Goal: Navigation & Orientation: Find specific page/section

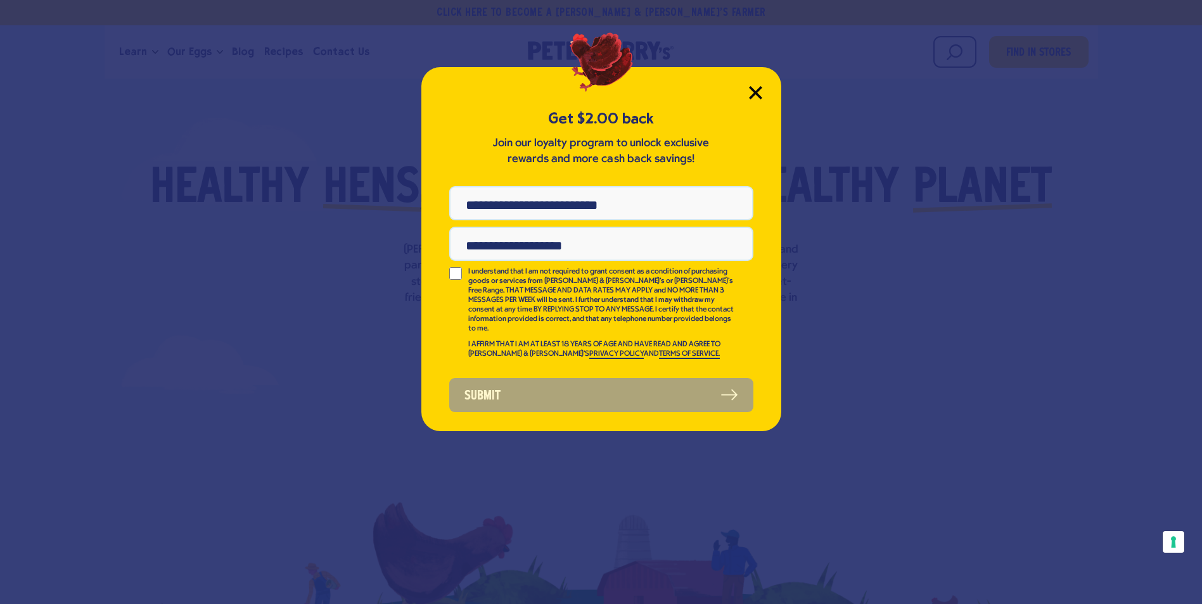
drag, startPoint x: 750, startPoint y: 98, endPoint x: 725, endPoint y: 98, distance: 24.7
click at [725, 86] on div "Get $2.00 back Join our loyalty program to unlock exclusive rewards and more ca…" at bounding box center [601, 249] width 360 height 364
click at [749, 93] on icon "Close Modal" at bounding box center [755, 92] width 13 height 13
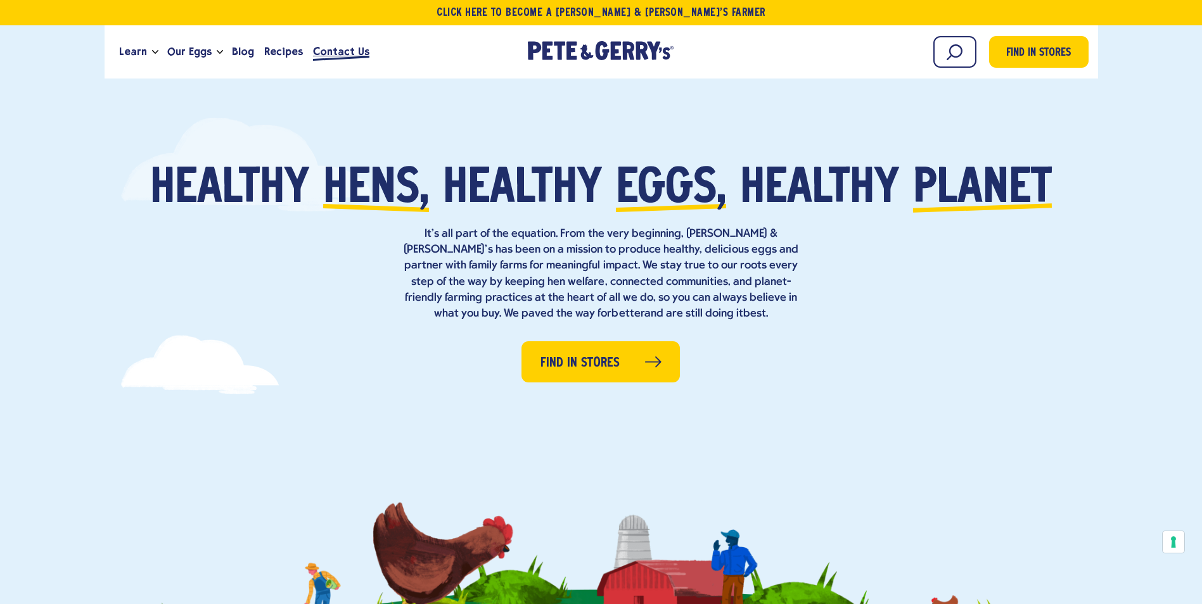
click at [321, 49] on span "Contact Us" at bounding box center [341, 52] width 56 height 16
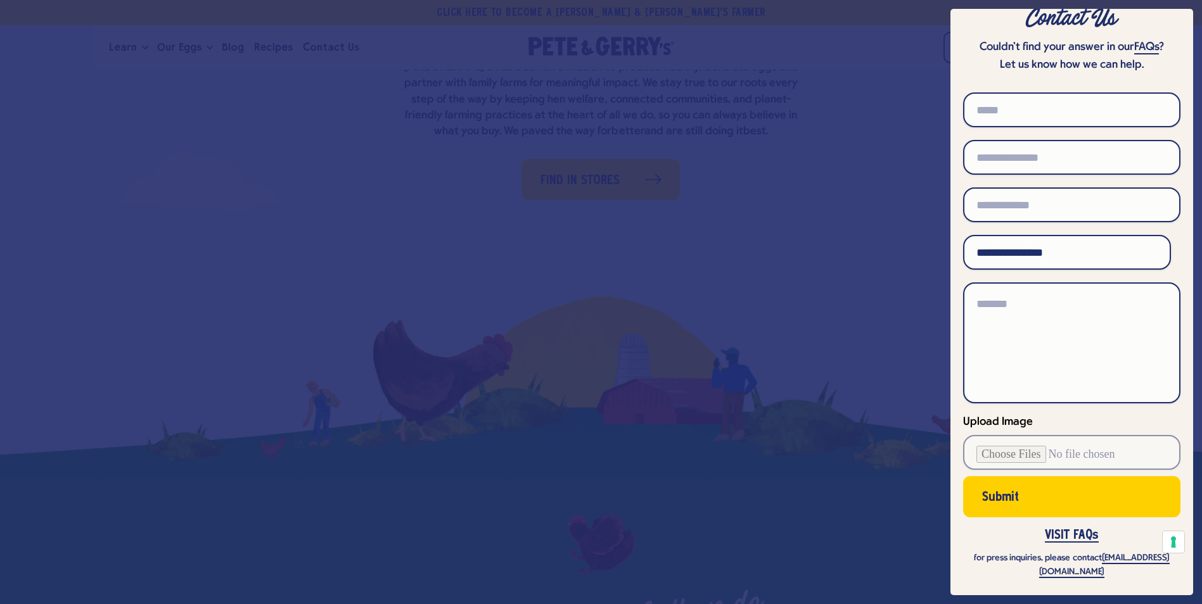
scroll to position [190, 0]
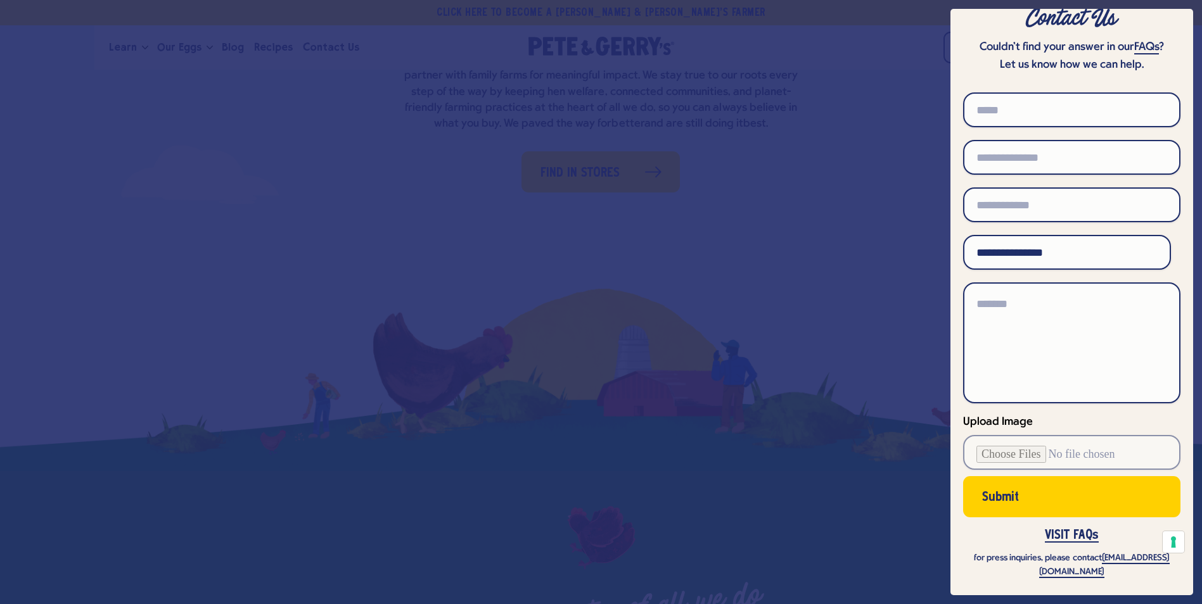
drag, startPoint x: 824, startPoint y: 175, endPoint x: 801, endPoint y: 171, distance: 23.1
click at [822, 174] on div at bounding box center [601, 302] width 1202 height 604
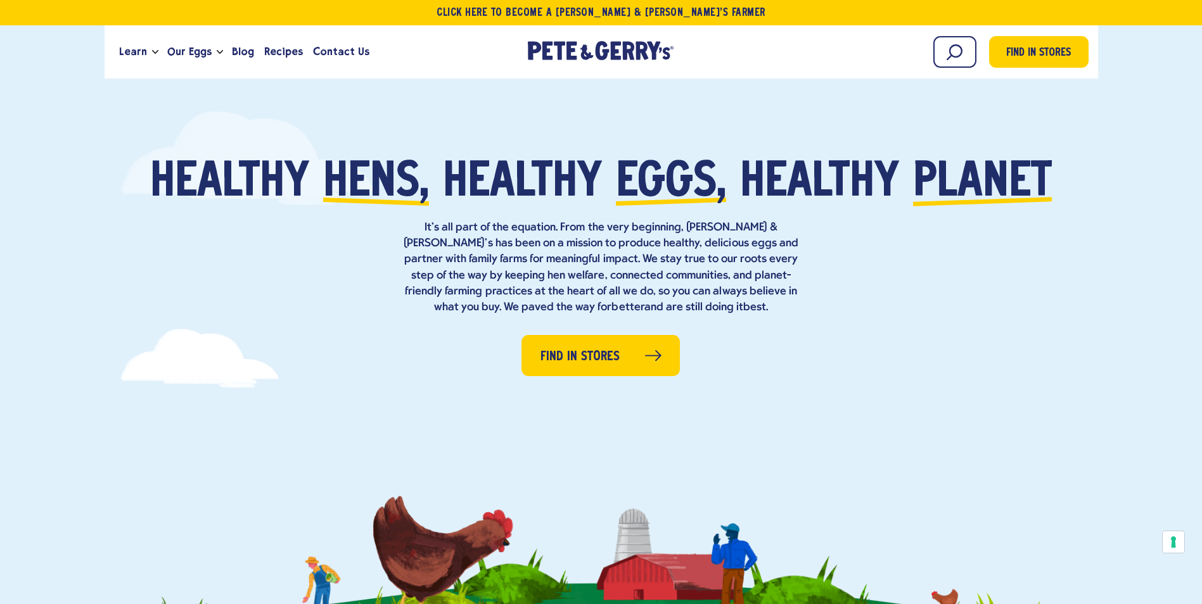
scroll to position [0, 0]
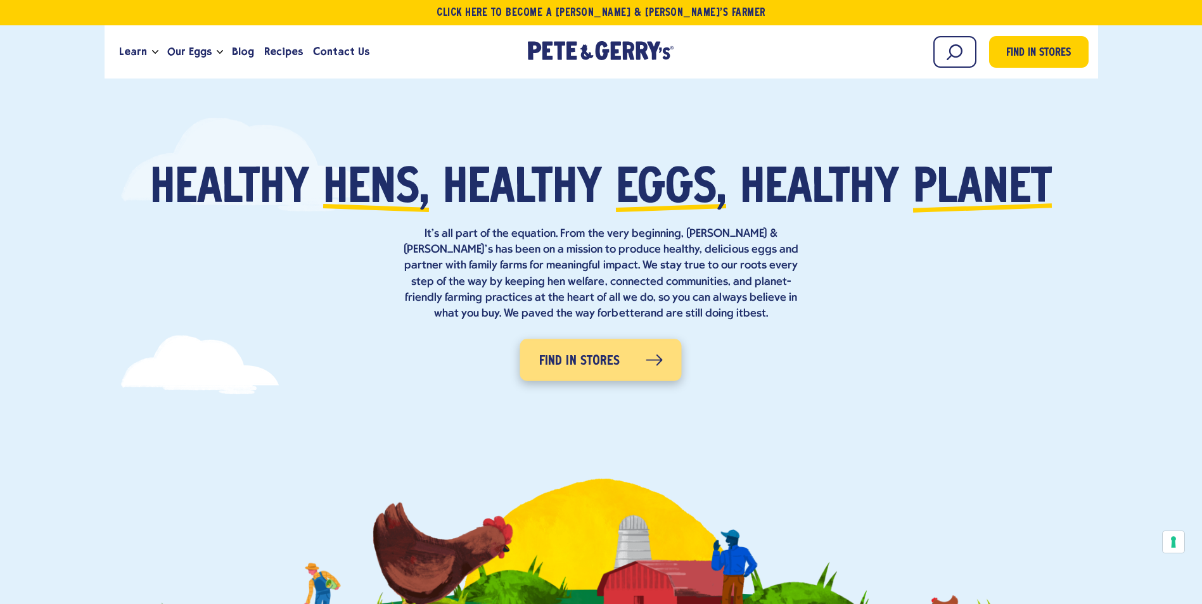
click at [601, 359] on span "Find in Stores" at bounding box center [579, 362] width 81 height 20
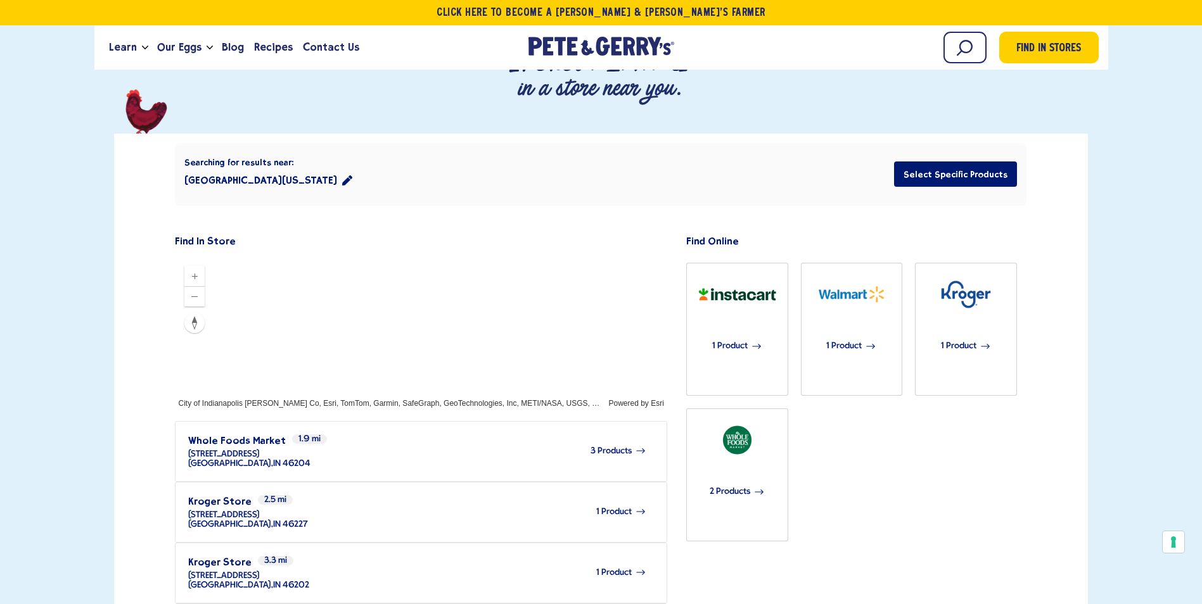
scroll to position [380, 0]
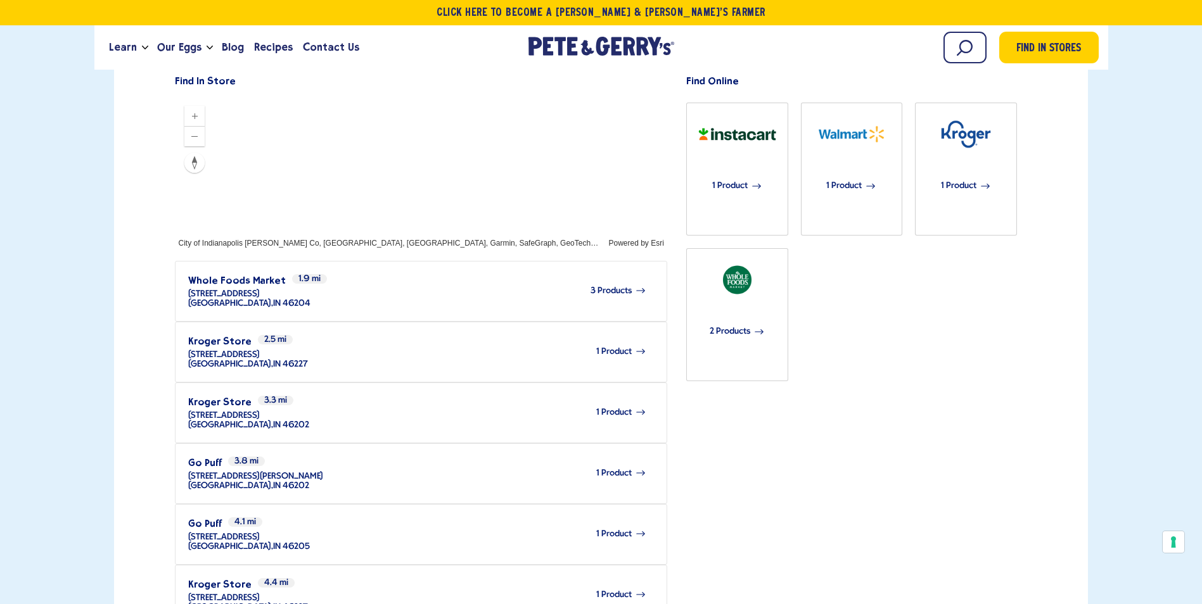
click at [408, 395] on div "1 Product" at bounding box center [477, 412] width 336 height 35
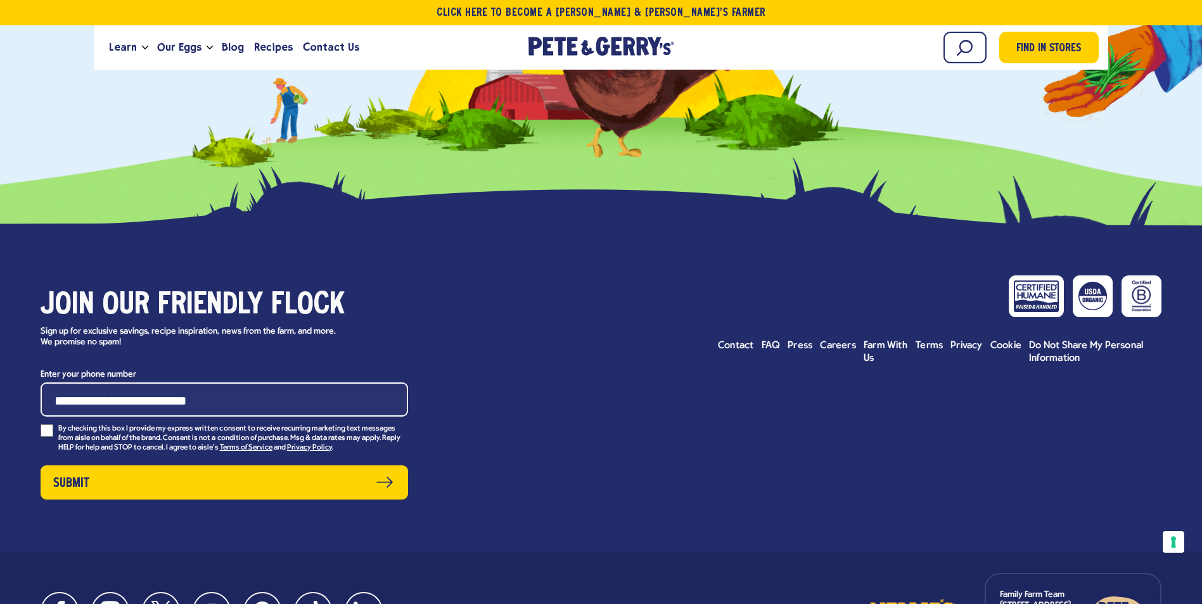
scroll to position [1197, 0]
